Goal: Transaction & Acquisition: Purchase product/service

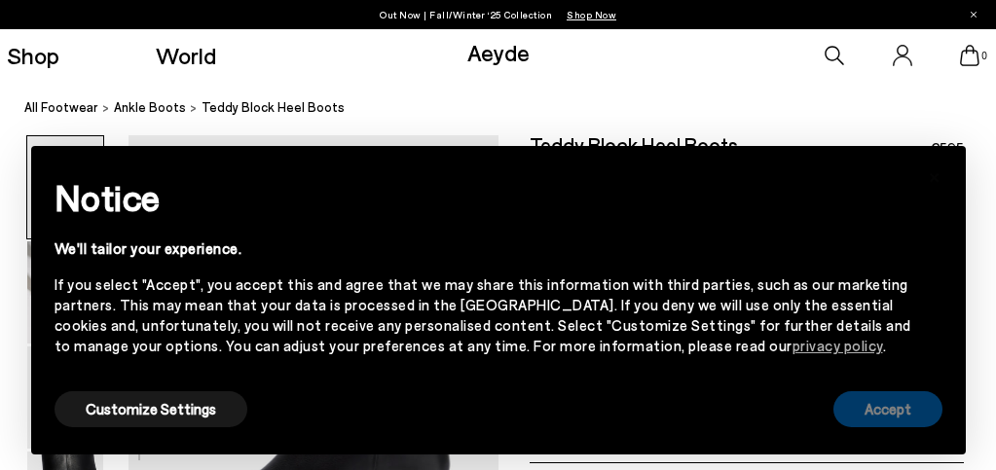
click at [872, 409] on button "Accept" at bounding box center [887, 409] width 109 height 36
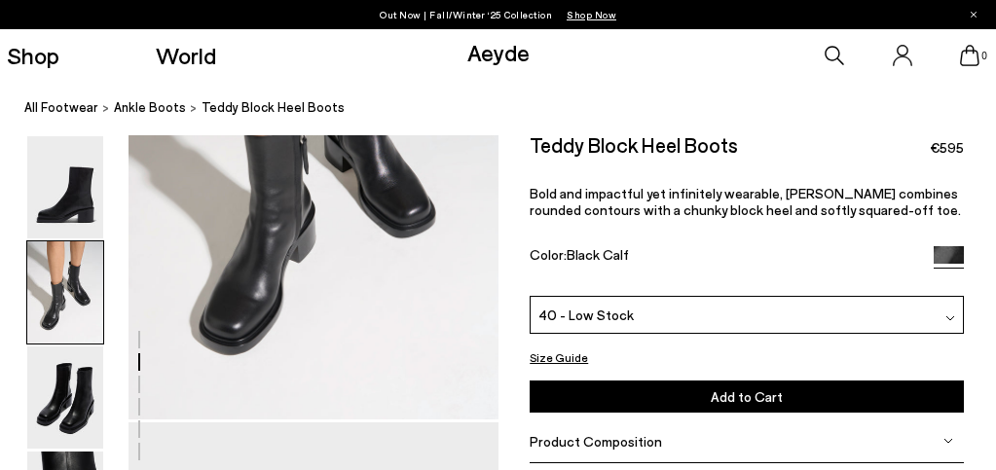
scroll to position [706, 2]
click at [66, 293] on img at bounding box center [65, 292] width 76 height 102
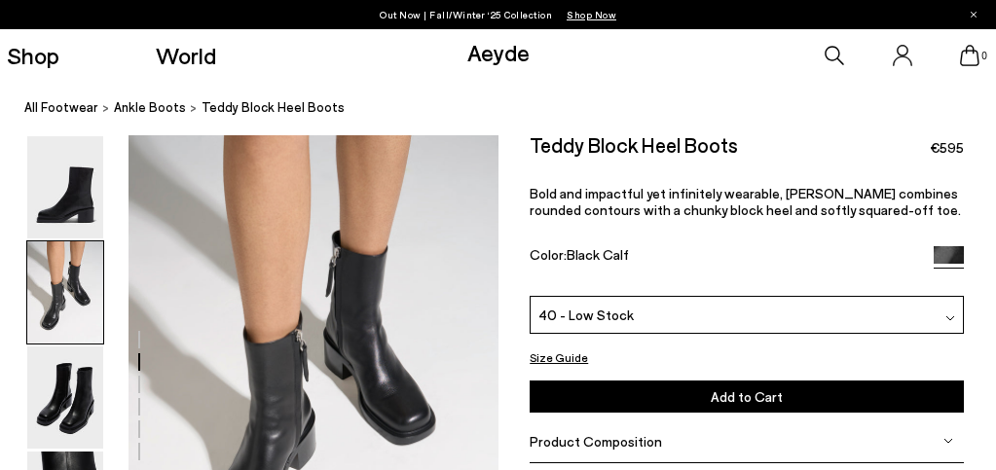
scroll to position [571, 2]
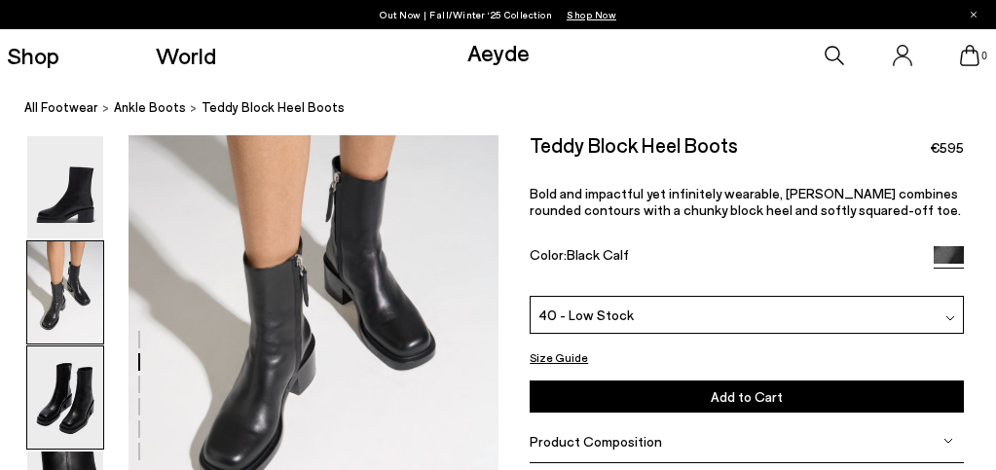
click at [70, 406] on img at bounding box center [65, 398] width 76 height 102
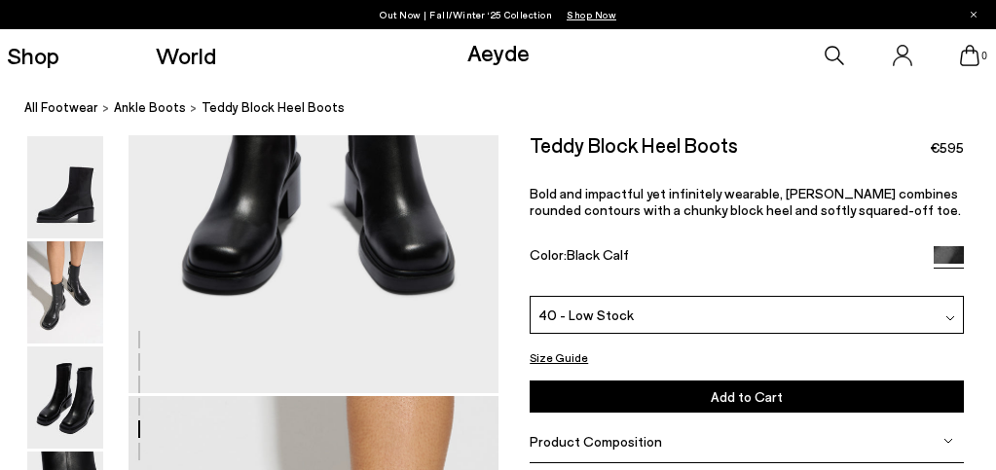
scroll to position [2220, 2]
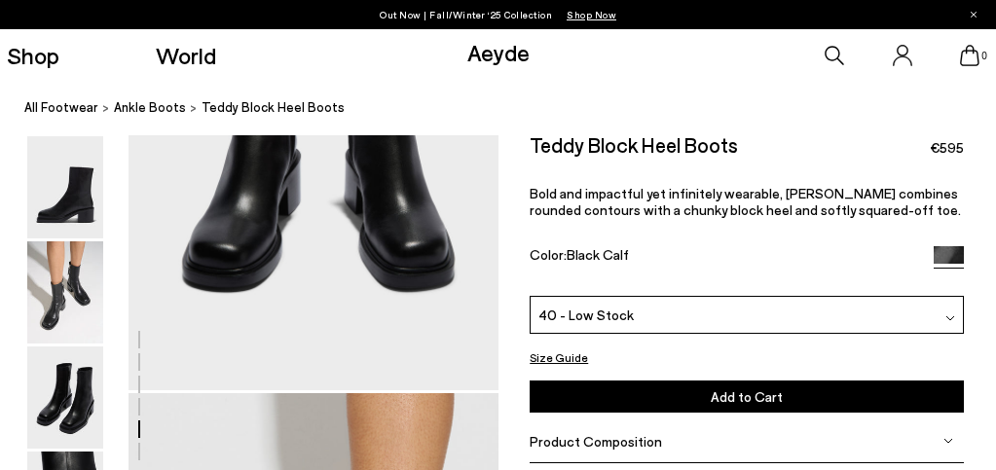
click at [690, 311] on div "40 - Low Stock" at bounding box center [747, 315] width 434 height 38
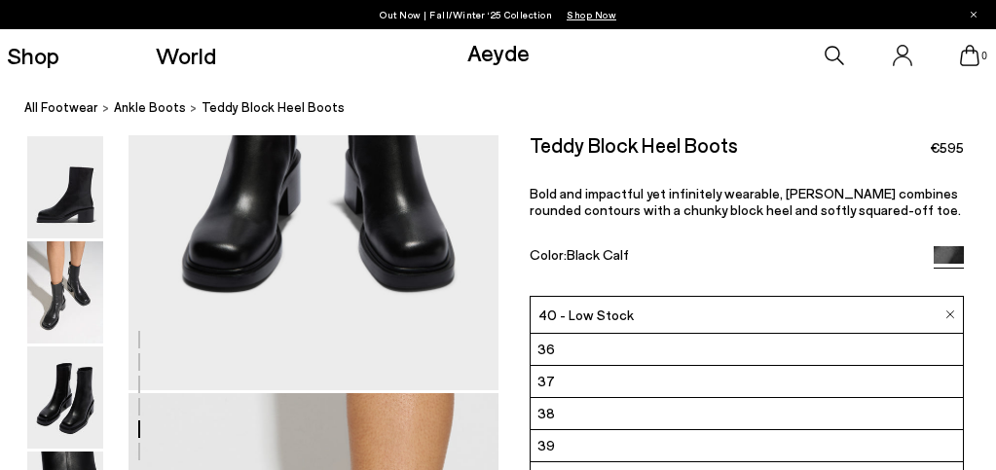
click at [614, 387] on li "37" at bounding box center [747, 382] width 432 height 32
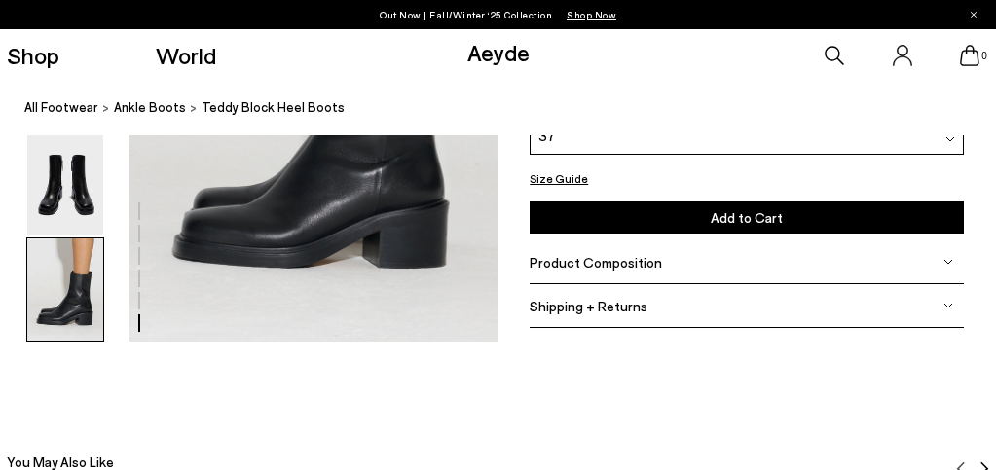
scroll to position [2775, 4]
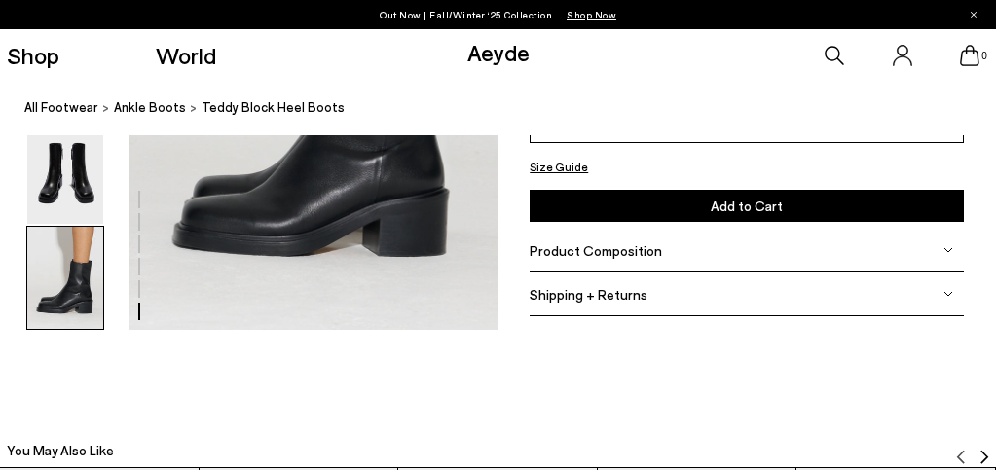
click at [630, 251] on span "Product Composition" at bounding box center [596, 249] width 132 height 17
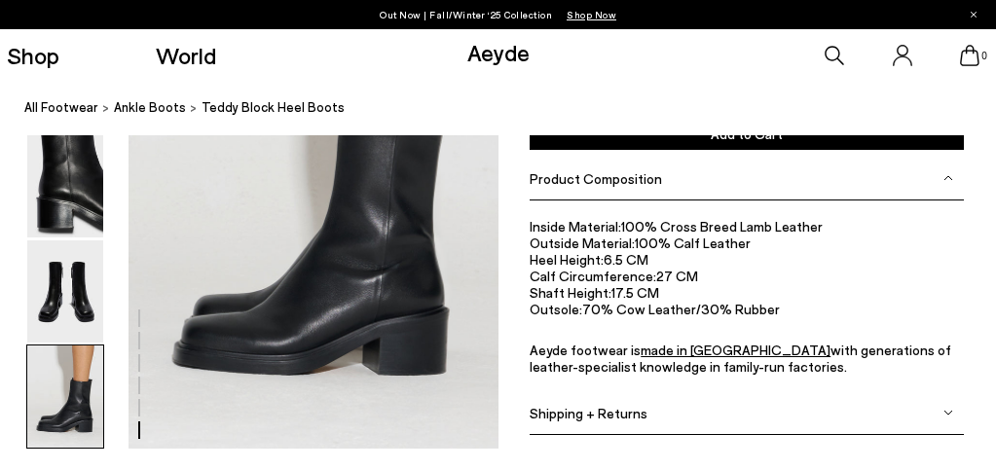
scroll to position [2633, 4]
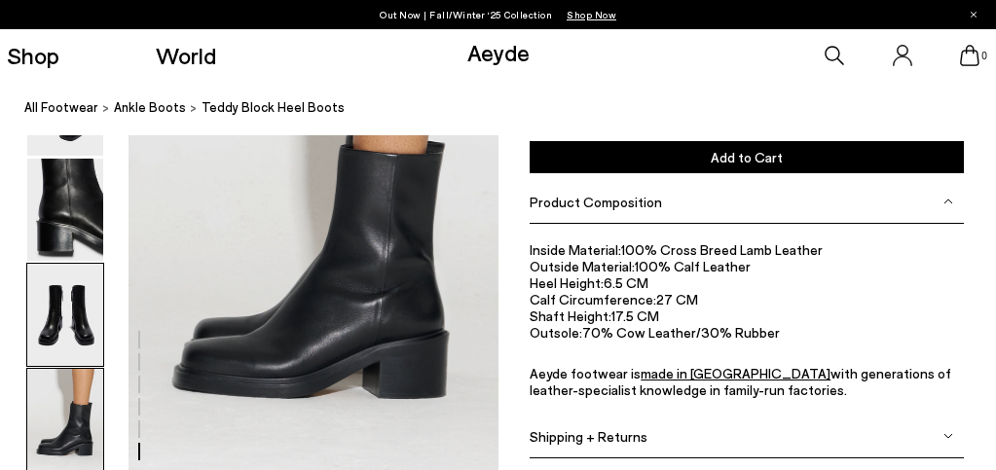
click at [59, 339] on img at bounding box center [65, 315] width 76 height 102
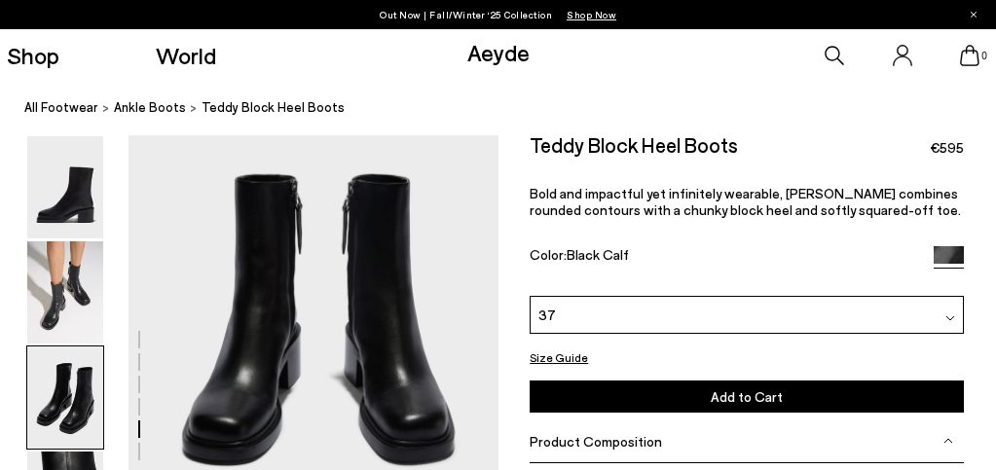
click at [81, 426] on img at bounding box center [65, 398] width 76 height 102
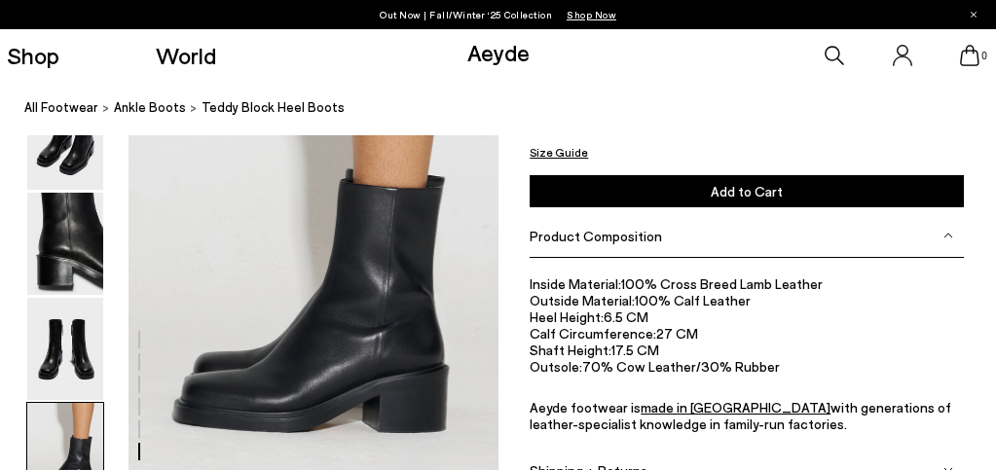
scroll to position [2591, 2]
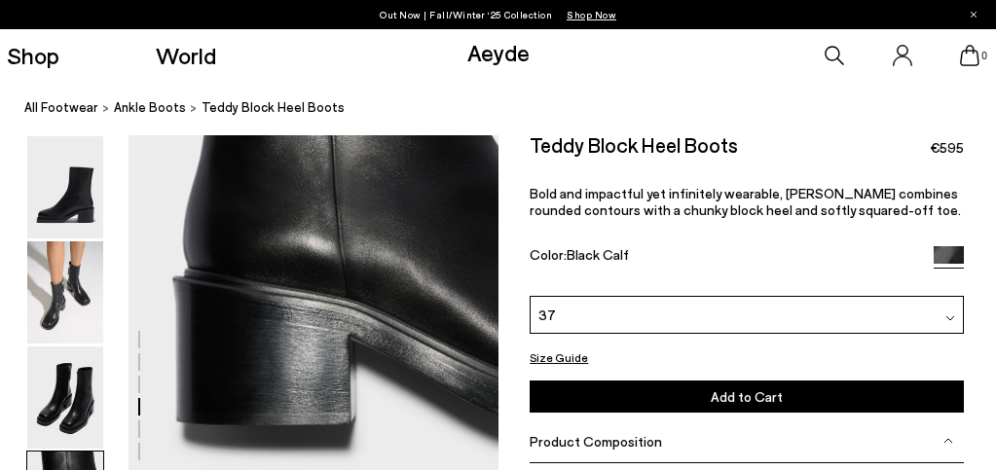
scroll to position [1655, 4]
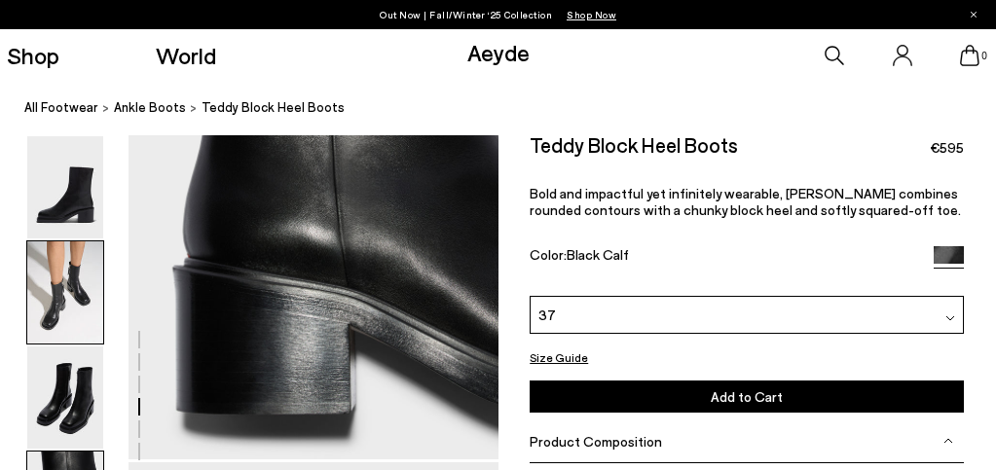
click at [77, 290] on img at bounding box center [65, 292] width 76 height 102
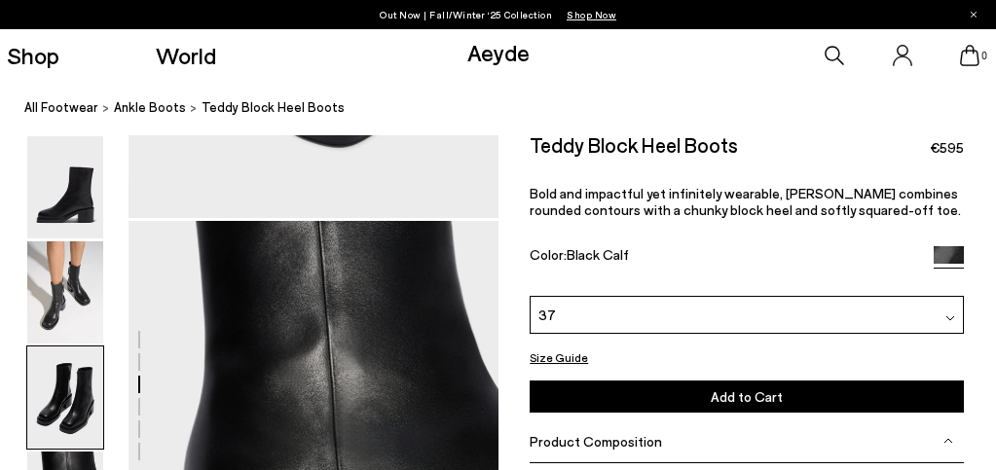
scroll to position [1661, 5]
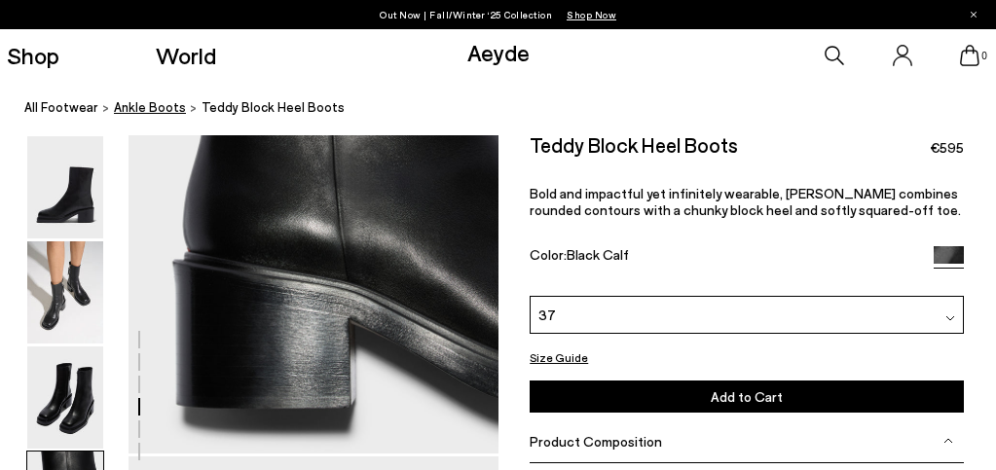
click at [153, 107] on span "ankle boots" at bounding box center [150, 107] width 72 height 16
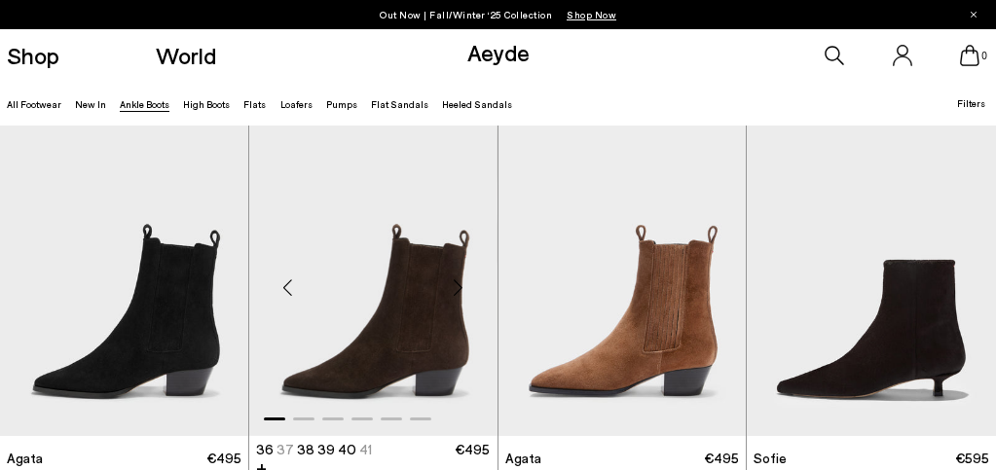
scroll to position [862, 0]
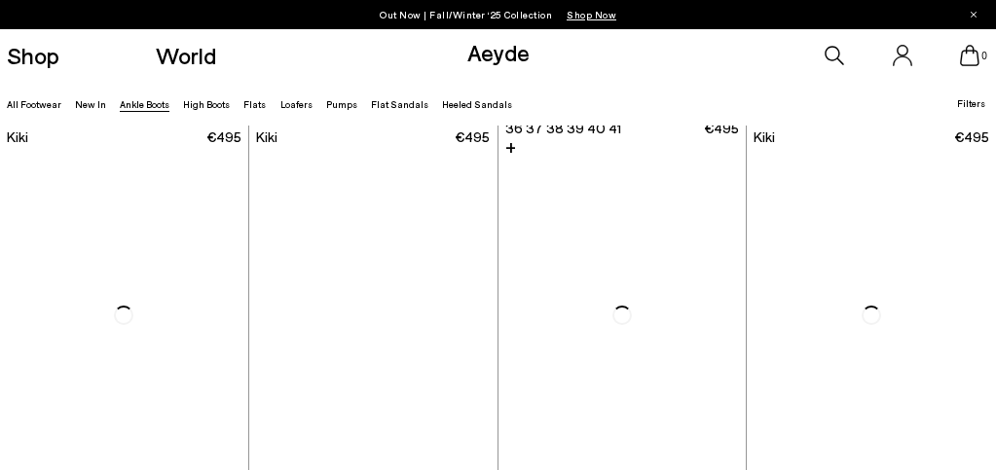
scroll to position [2143, 0]
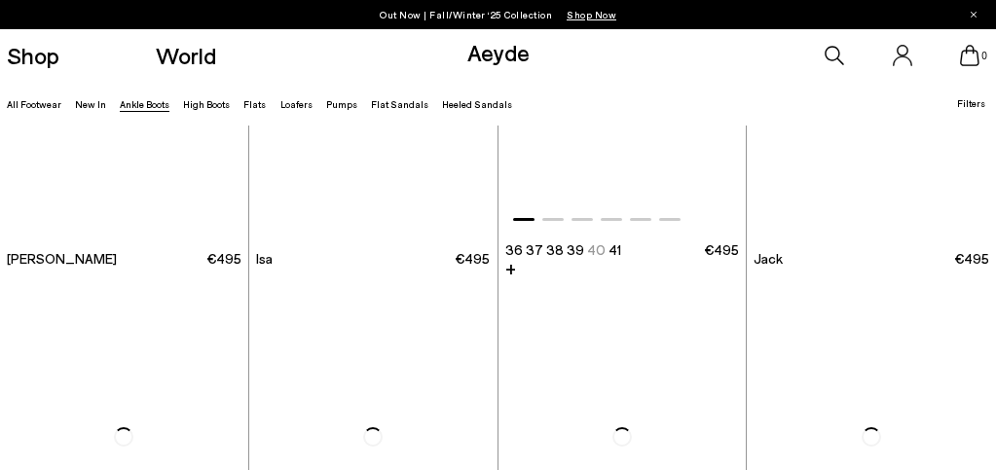
scroll to position [5188, 0]
